Goal: Task Accomplishment & Management: Manage account settings

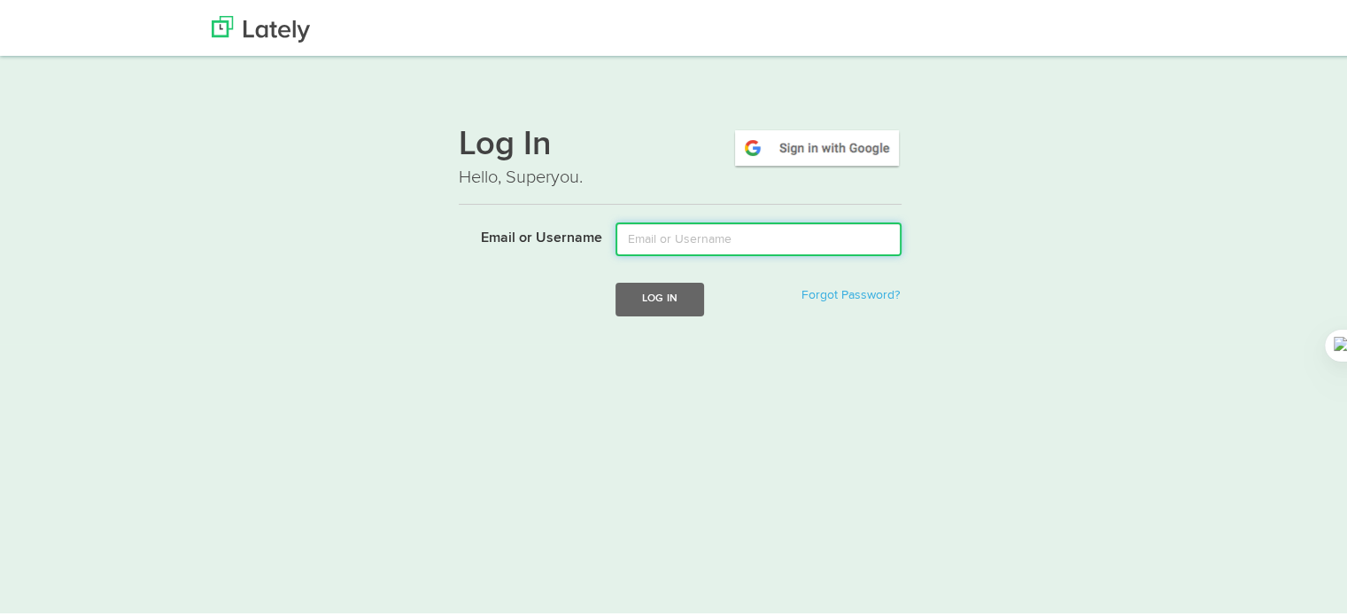
click at [723, 229] on input "Email or Username" at bounding box center [759, 237] width 286 height 34
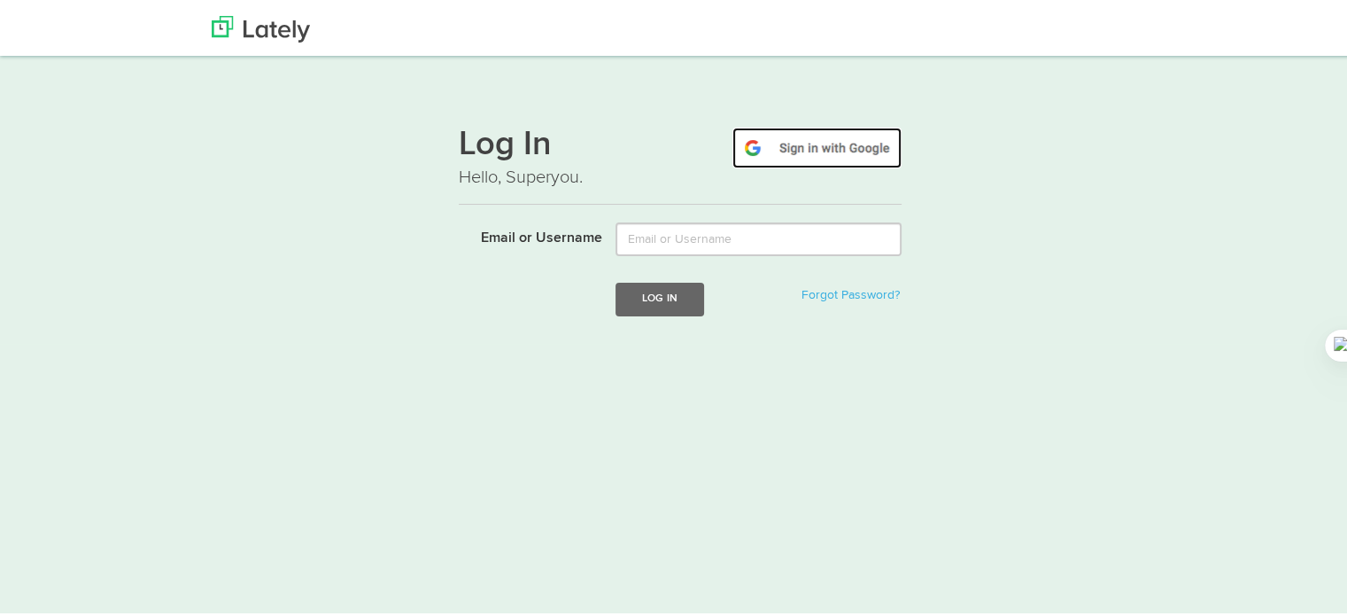
click at [819, 144] on img at bounding box center [817, 145] width 169 height 41
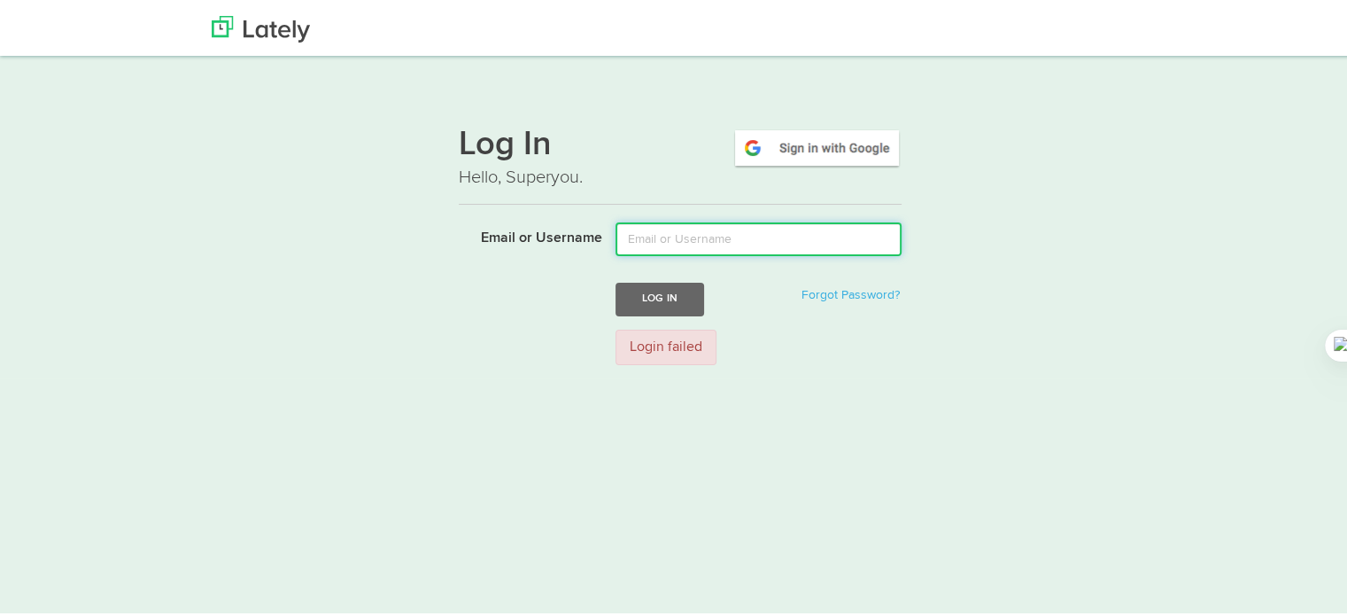
click at [671, 235] on input "Email or Username" at bounding box center [759, 237] width 286 height 34
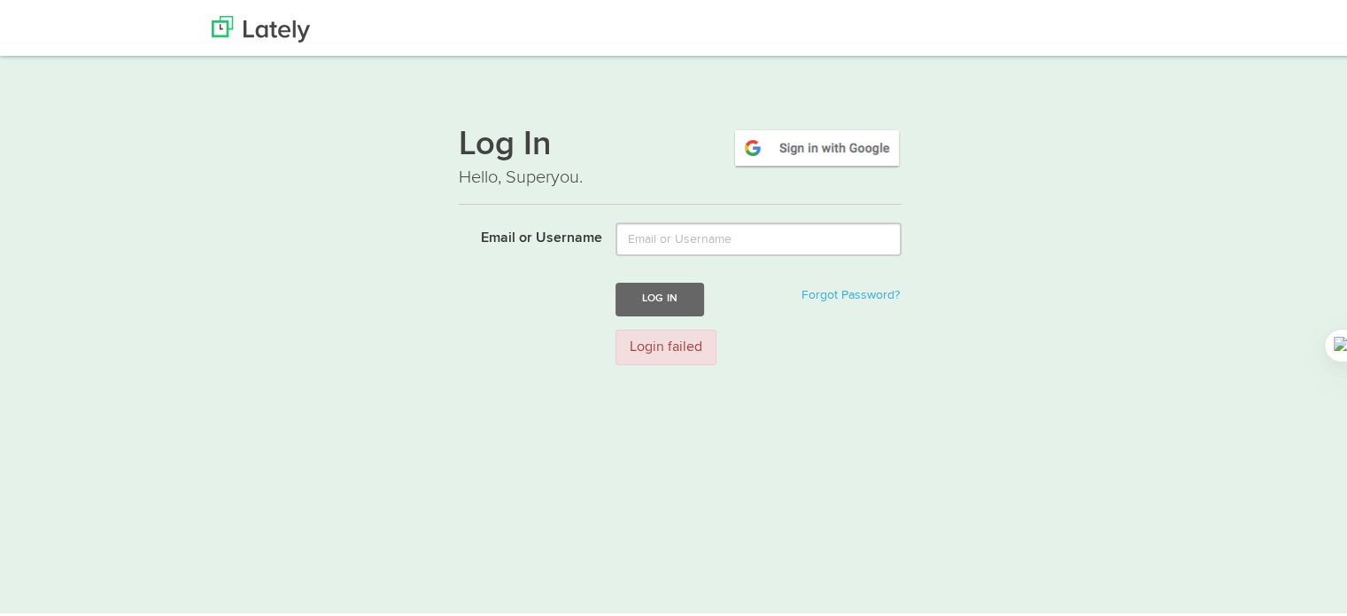
click at [657, 346] on div "Login failed" at bounding box center [666, 345] width 101 height 36
click at [673, 297] on button "Log In" at bounding box center [660, 296] width 89 height 33
drag, startPoint x: 762, startPoint y: 325, endPoint x: 772, endPoint y: 325, distance: 9.7
click at [765, 327] on div "Login failed" at bounding box center [758, 345] width 313 height 36
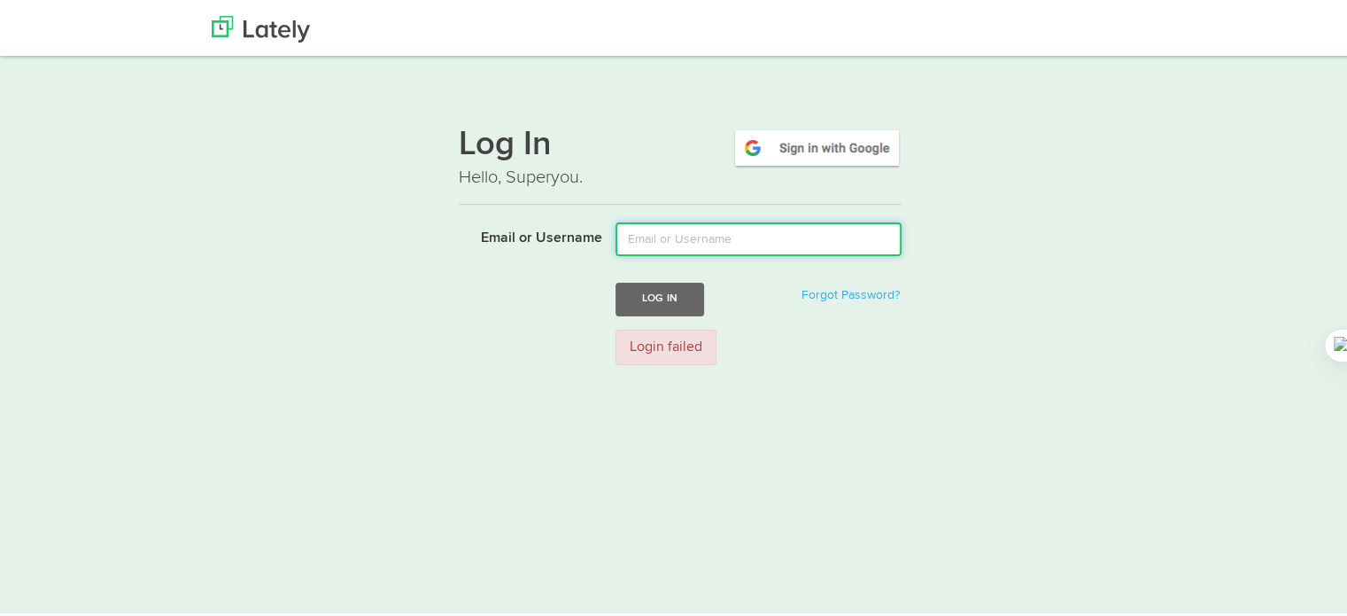
click at [803, 229] on input "Email or Username" at bounding box center [759, 237] width 286 height 34
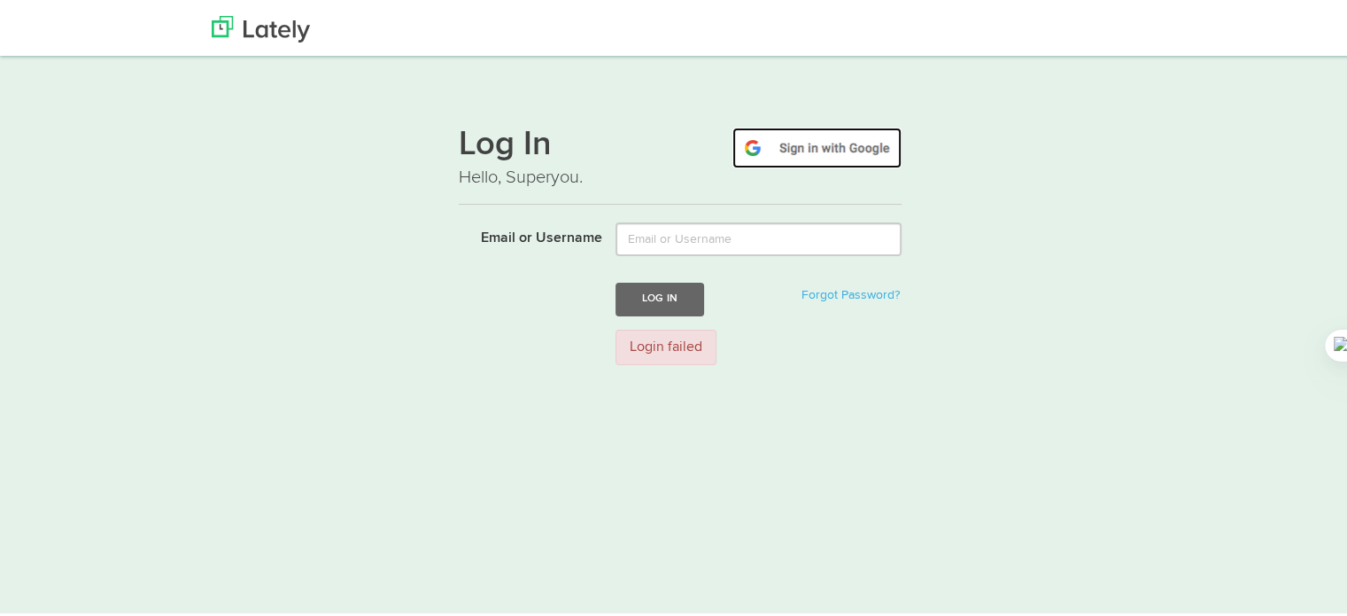
click at [851, 127] on img at bounding box center [817, 145] width 169 height 41
